Goal: Task Accomplishment & Management: Use online tool/utility

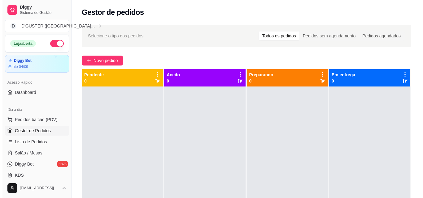
scroll to position [61, 0]
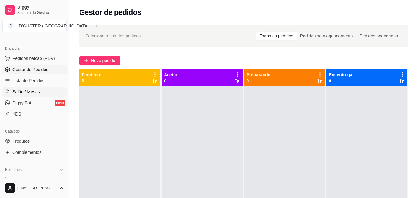
click at [33, 91] on span "Salão / Mesas" at bounding box center [26, 92] width 28 height 6
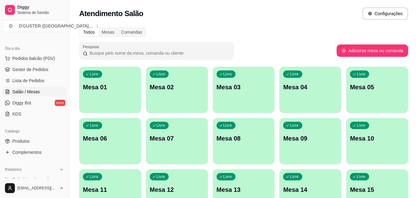
click at [119, 89] on p "Mesa 01" at bounding box center [110, 87] width 54 height 9
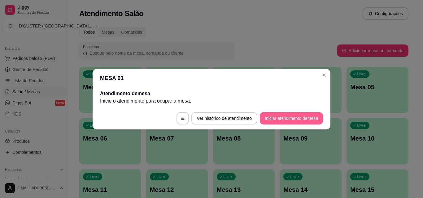
click at [320, 118] on button "Iniciar atendimento de mesa" at bounding box center [291, 118] width 63 height 12
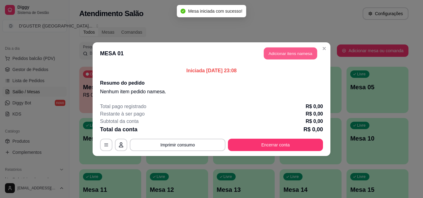
click at [298, 50] on button "Adicionar itens na mesa" at bounding box center [290, 53] width 53 height 12
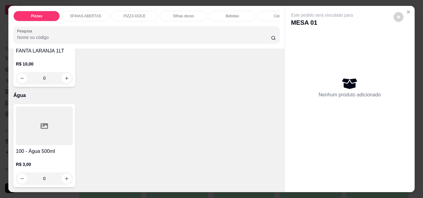
scroll to position [2260, 0]
type input "1"
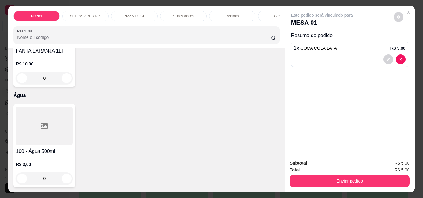
scroll to position [2261, 0]
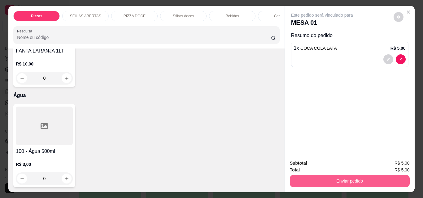
click at [318, 176] on button "Enviar pedido" at bounding box center [350, 181] width 120 height 12
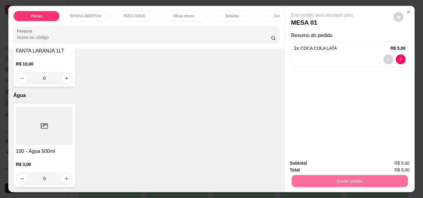
click at [309, 161] on button "Não registrar e enviar pedido" at bounding box center [329, 163] width 63 height 11
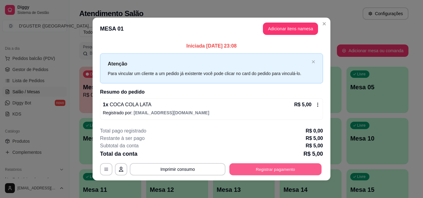
click at [247, 172] on button "Registrar pagamento" at bounding box center [275, 170] width 92 height 12
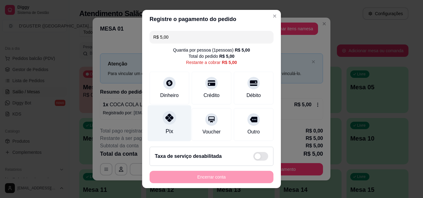
click at [165, 120] on icon at bounding box center [169, 118] width 8 height 8
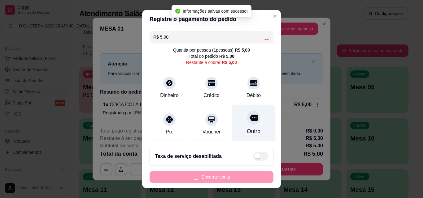
type input "R$ 0,00"
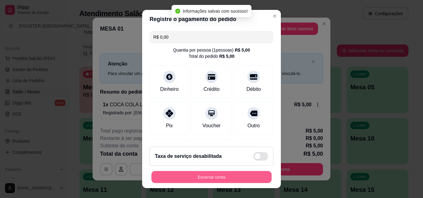
click at [244, 181] on button "Encerrar conta" at bounding box center [211, 178] width 120 height 12
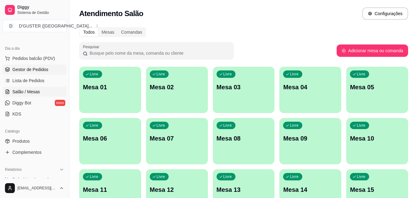
click at [18, 70] on span "Gestor de Pedidos" at bounding box center [30, 70] width 36 height 6
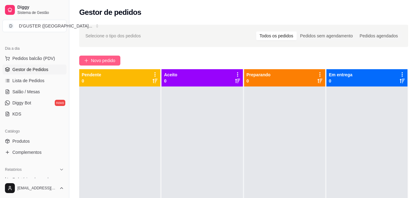
click at [104, 56] on button "Novo pedido" at bounding box center [99, 61] width 41 height 10
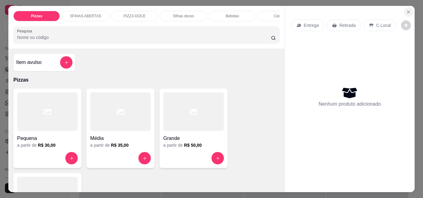
click at [406, 10] on icon "Close" at bounding box center [408, 12] width 5 height 5
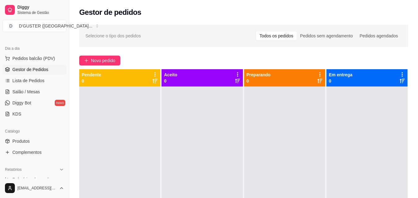
drag, startPoint x: 110, startPoint y: 61, endPoint x: 211, endPoint y: 92, distance: 105.8
click at [211, 92] on div "Selecione o tipo dos pedidos Todos os pedidos Pedidos sem agendamento Pedidos a…" at bounding box center [243, 148] width 349 height 254
click at [104, 59] on span "Novo pedido" at bounding box center [103, 60] width 24 height 7
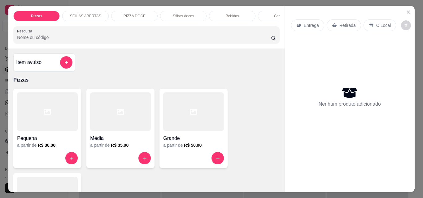
click at [346, 24] on p "Retirada" at bounding box center [347, 25] width 16 height 6
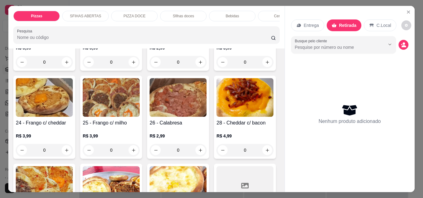
scroll to position [310, 0]
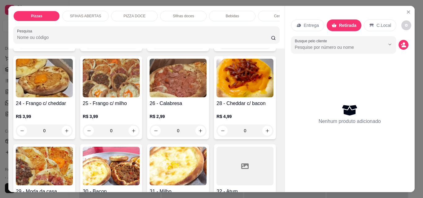
click at [262, 48] on button "increase-product-quantity" at bounding box center [267, 43] width 10 height 10
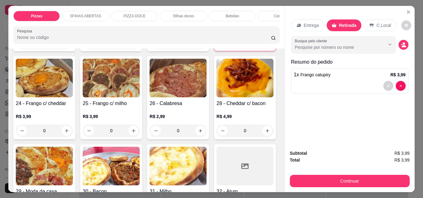
click at [265, 45] on icon "increase-product-quantity" at bounding box center [267, 42] width 5 height 5
type input "2"
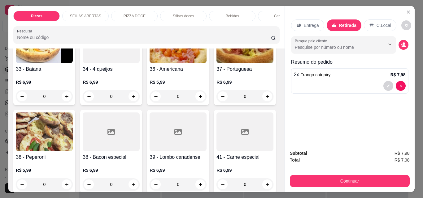
scroll to position [526, 0]
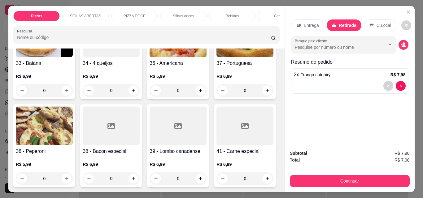
click at [198, 5] on icon "increase-product-quantity" at bounding box center [200, 2] width 5 height 5
type input "1"
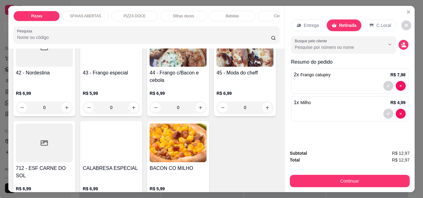
scroll to position [681, 0]
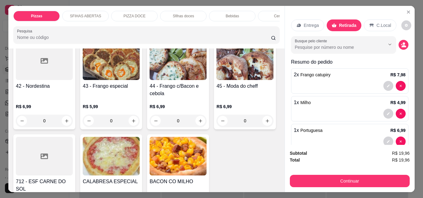
scroll to position [682, 0]
type input "2"
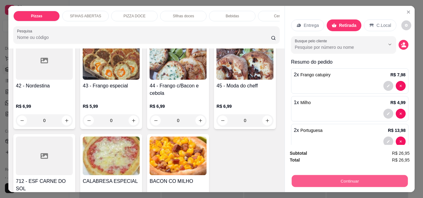
click at [336, 183] on button "Continuar" at bounding box center [349, 181] width 116 height 12
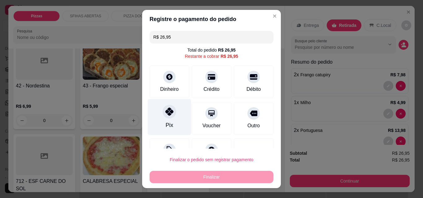
click at [170, 126] on div "Pix" at bounding box center [170, 117] width 44 height 36
type input "R$ 0,00"
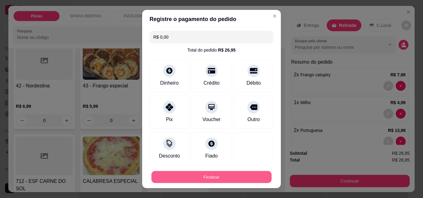
click at [232, 178] on button "Finalizar" at bounding box center [211, 178] width 120 height 12
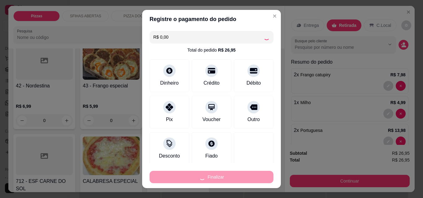
type input "0"
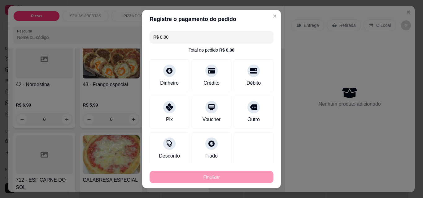
type input "-R$ 26,95"
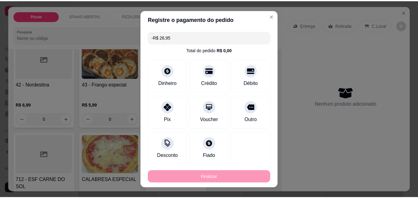
scroll to position [680, 0]
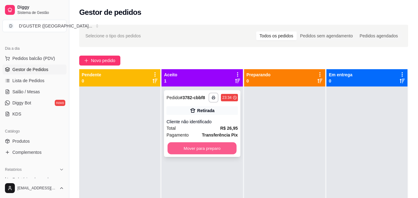
click at [222, 146] on button "Mover para preparo" at bounding box center [202, 149] width 69 height 12
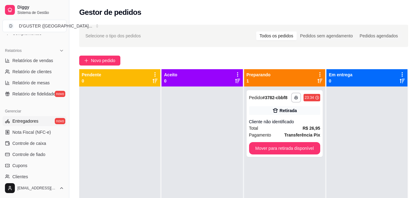
scroll to position [185, 0]
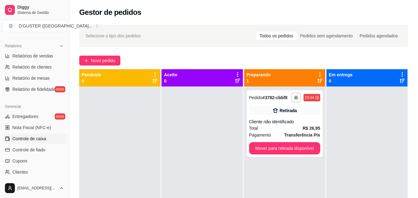
click at [27, 139] on span "Controle de caixa" at bounding box center [29, 139] width 34 height 6
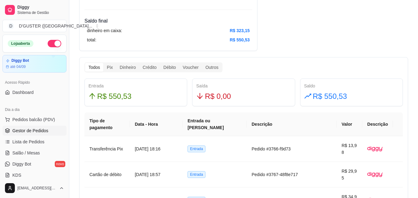
click at [42, 129] on span "Gestor de Pedidos" at bounding box center [30, 131] width 36 height 6
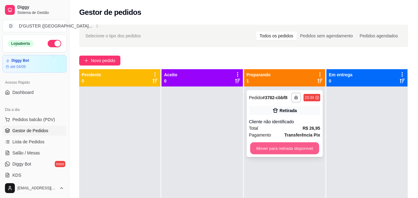
click at [283, 146] on button "Mover para retirada disponível" at bounding box center [284, 149] width 69 height 12
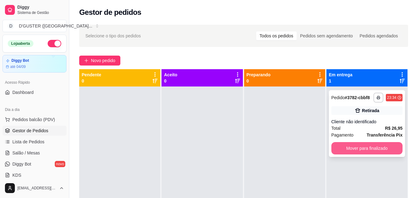
click at [348, 149] on button "Mover para finalizado" at bounding box center [367, 148] width 71 height 12
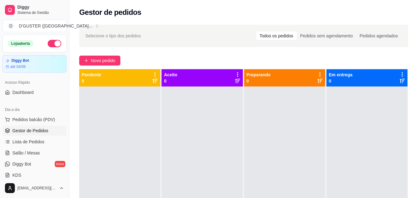
click at [48, 46] on button "button" at bounding box center [55, 43] width 14 height 7
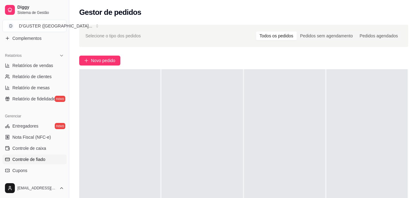
scroll to position [185, 0]
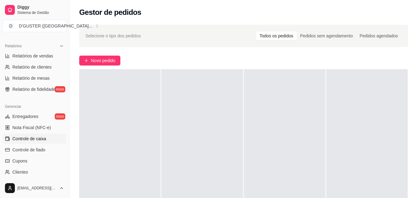
click at [41, 141] on span "Controle de caixa" at bounding box center [29, 139] width 34 height 6
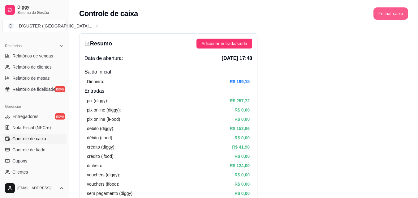
click at [391, 17] on button "Fechar caixa" at bounding box center [391, 13] width 35 height 12
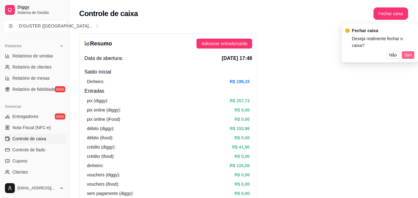
click at [403, 51] on button "Sim" at bounding box center [408, 54] width 12 height 7
